Goal: Communication & Community: Answer question/provide support

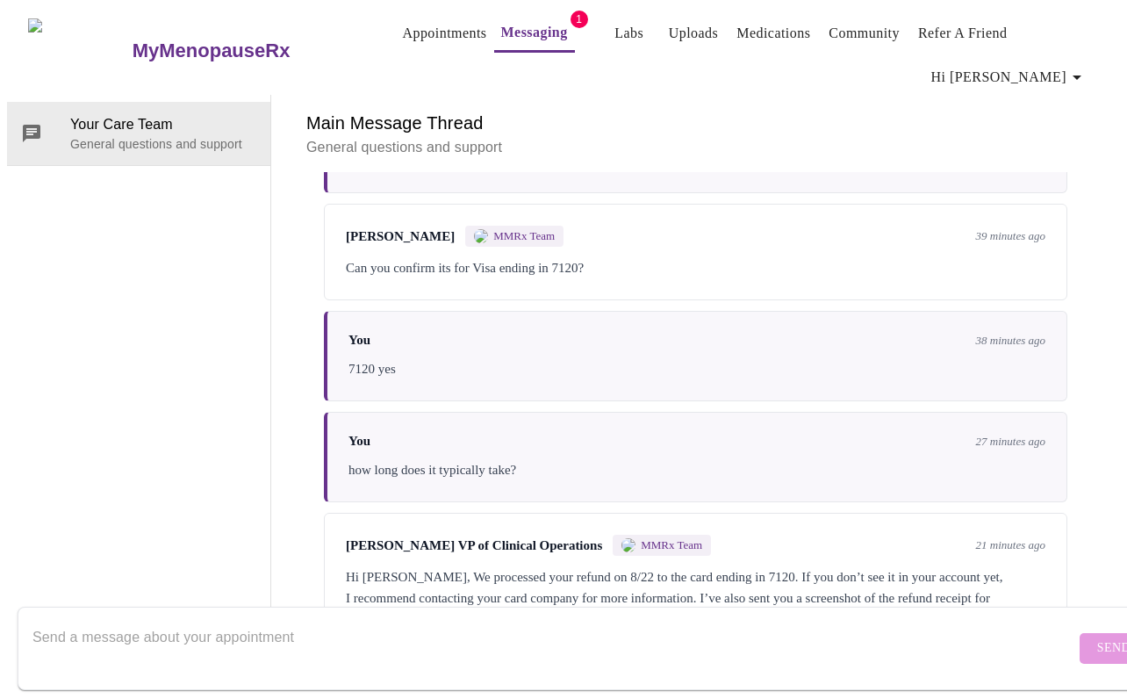
scroll to position [858, 0]
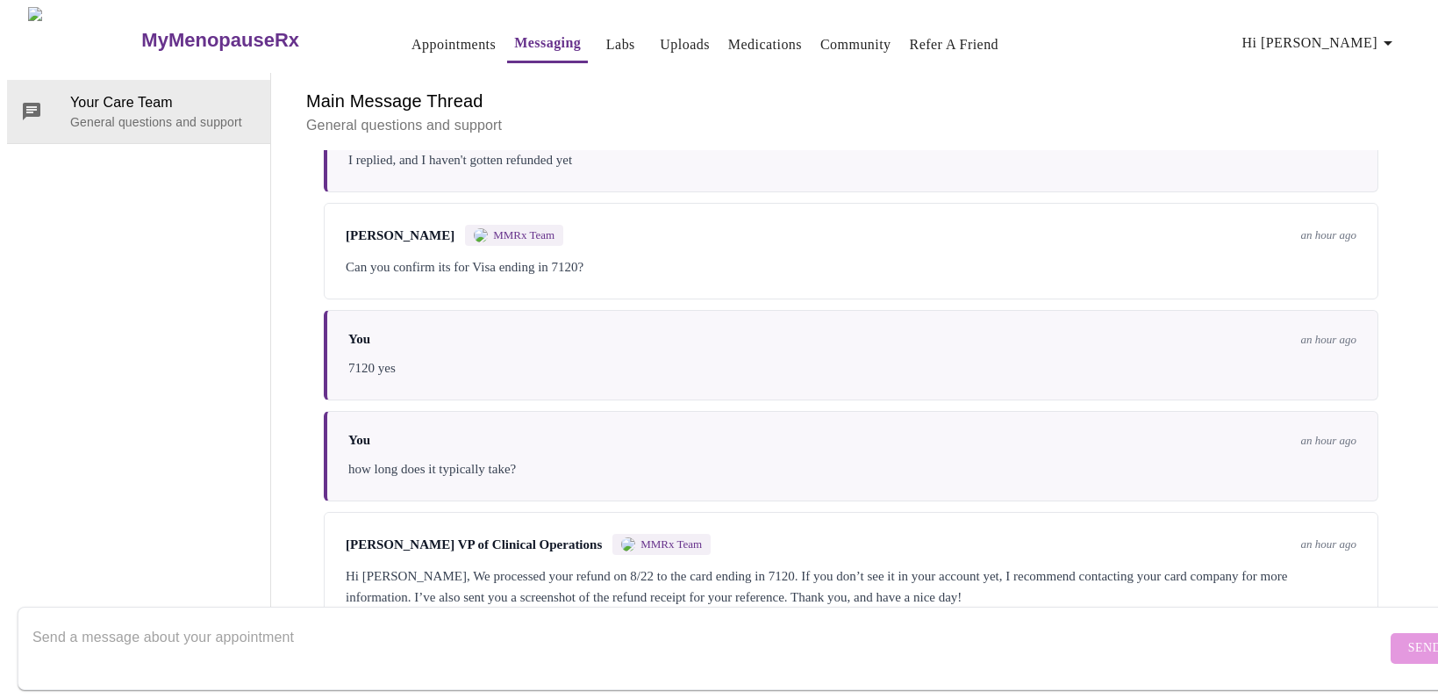
scroll to position [795, 0]
click at [283, 624] on textarea "Send a message about your appointment" at bounding box center [709, 648] width 1354 height 56
type textarea "ok I will reach out and get back to you"
click at [1393, 649] on form "ok I will reach out and get back to you Send" at bounding box center [745, 647] width 1454 height 83
click at [1409, 637] on span "Send" at bounding box center [1425, 648] width 33 height 22
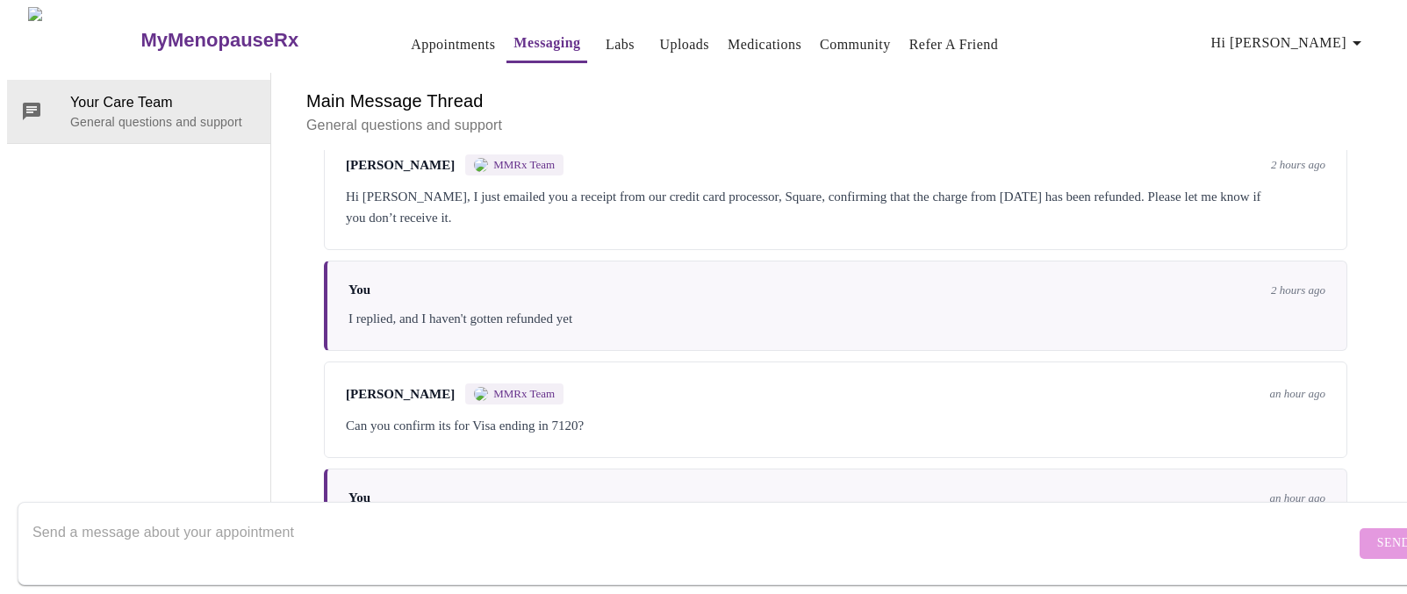
scroll to position [724, 0]
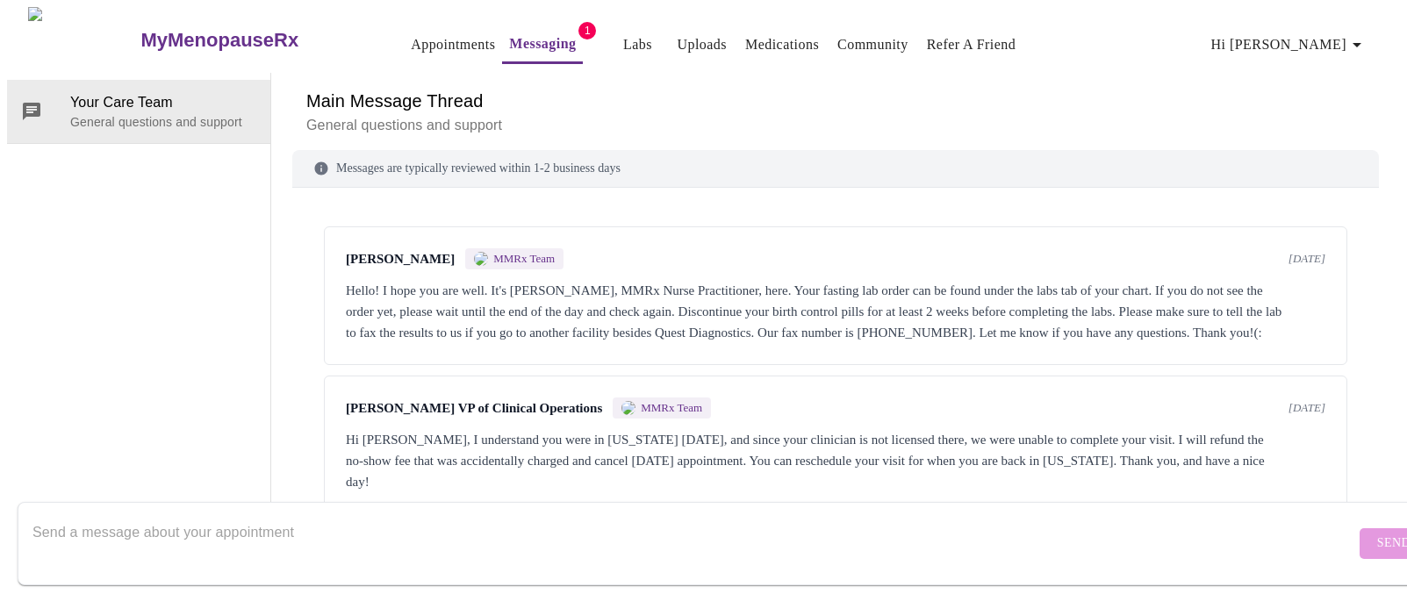
scroll to position [964, 0]
